Goal: Transaction & Acquisition: Purchase product/service

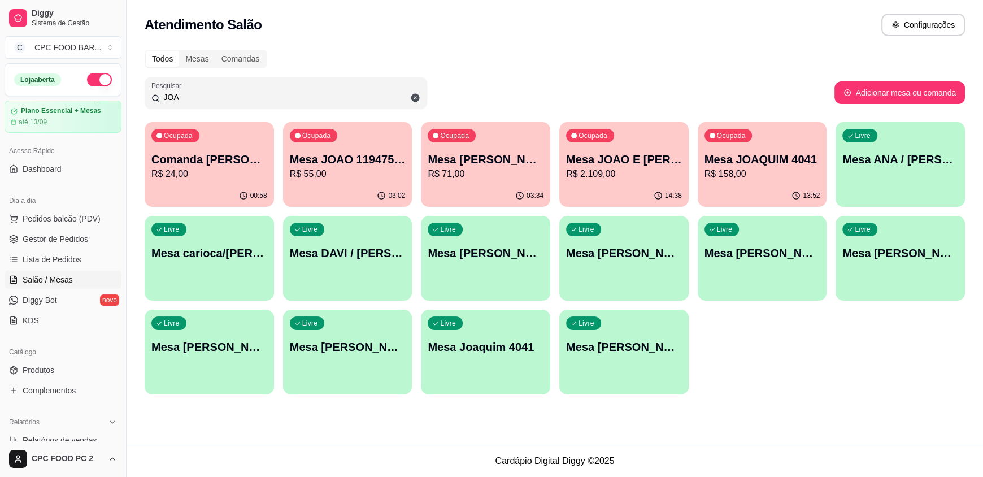
click at [184, 92] on input "JOA" at bounding box center [290, 97] width 260 height 11
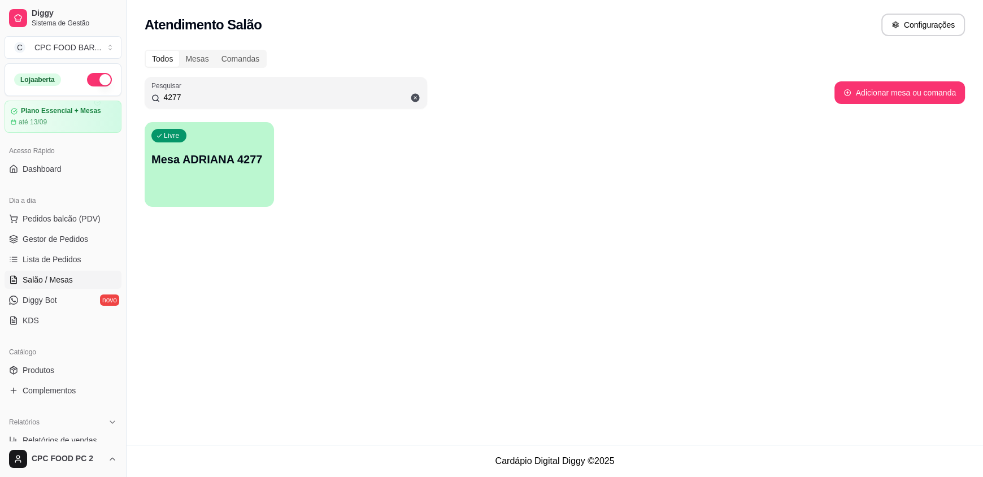
type input "4277"
click at [241, 163] on p "Mesa ADRIANA 4277" at bounding box center [209, 159] width 112 height 15
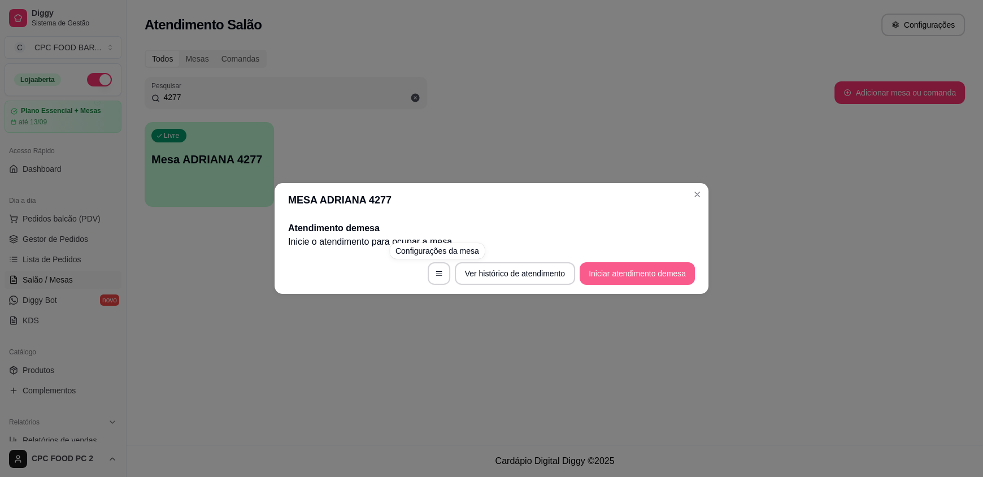
click at [626, 273] on button "Iniciar atendimento de mesa" at bounding box center [637, 273] width 115 height 23
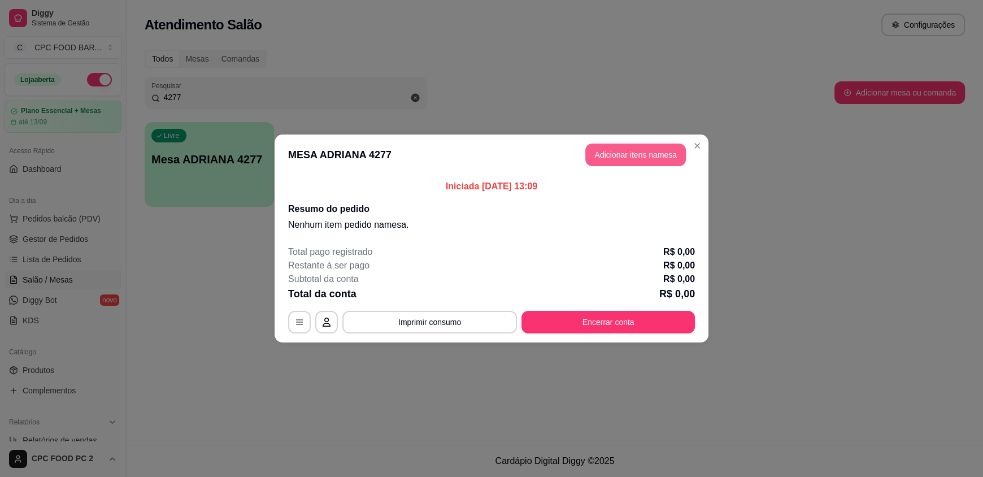
click at [648, 148] on button "Adicionar itens na mesa" at bounding box center [635, 155] width 101 height 23
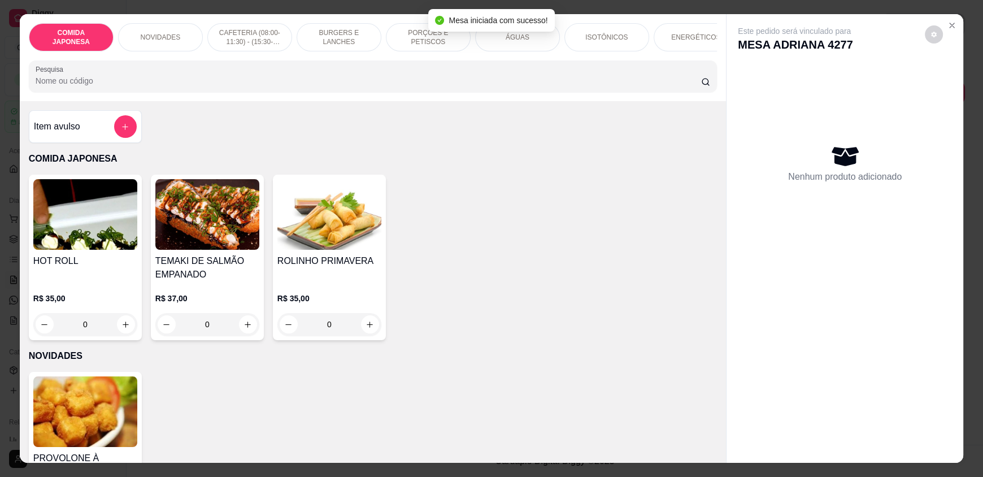
click at [247, 86] on input "Pesquisa" at bounding box center [369, 80] width 666 height 11
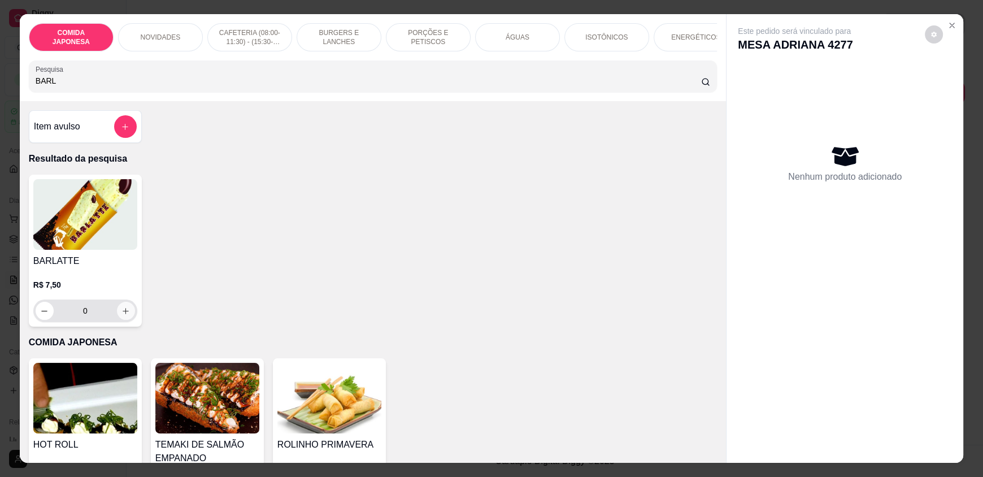
type input "BARL"
click at [125, 318] on button "increase-product-quantity" at bounding box center [126, 311] width 18 height 18
type input "1"
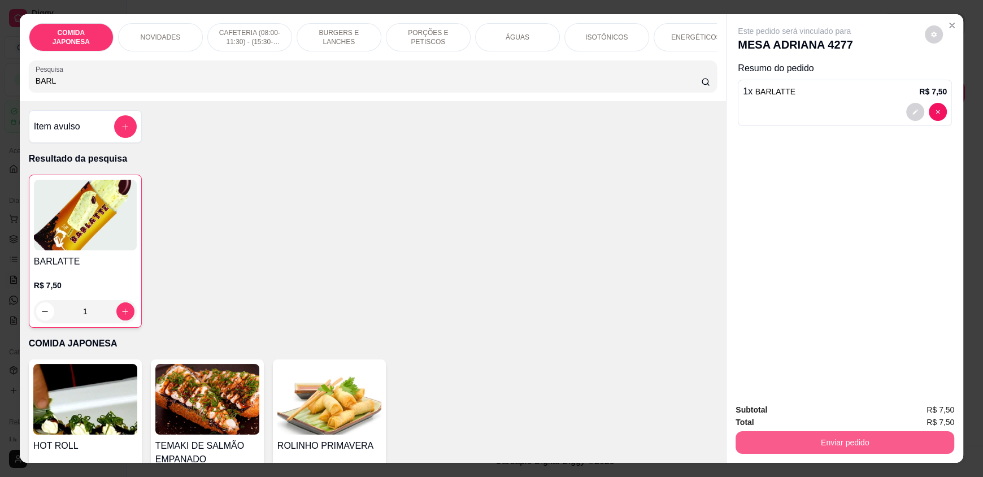
click at [803, 447] on button "Enviar pedido" at bounding box center [845, 442] width 219 height 23
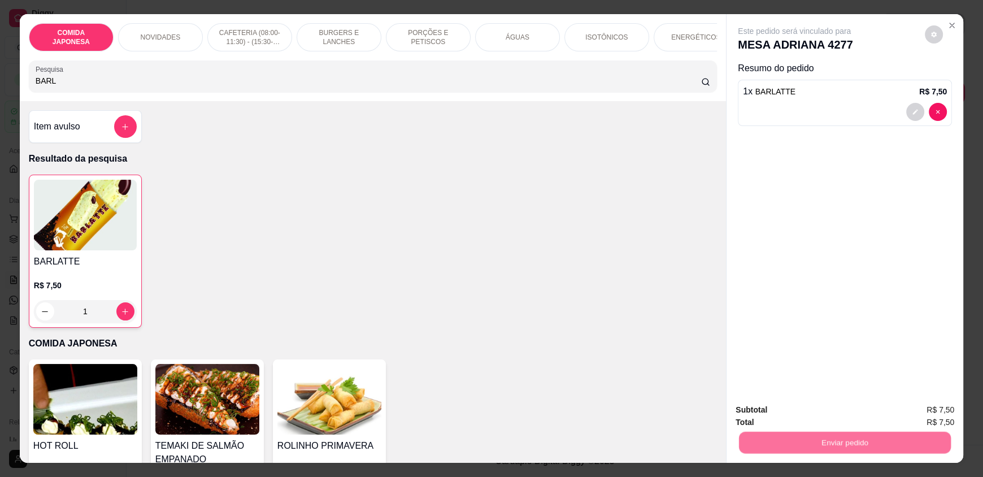
click at [807, 415] on button "Não registrar e enviar pedido" at bounding box center [807, 414] width 114 height 21
